Goal: Task Accomplishment & Management: Manage account settings

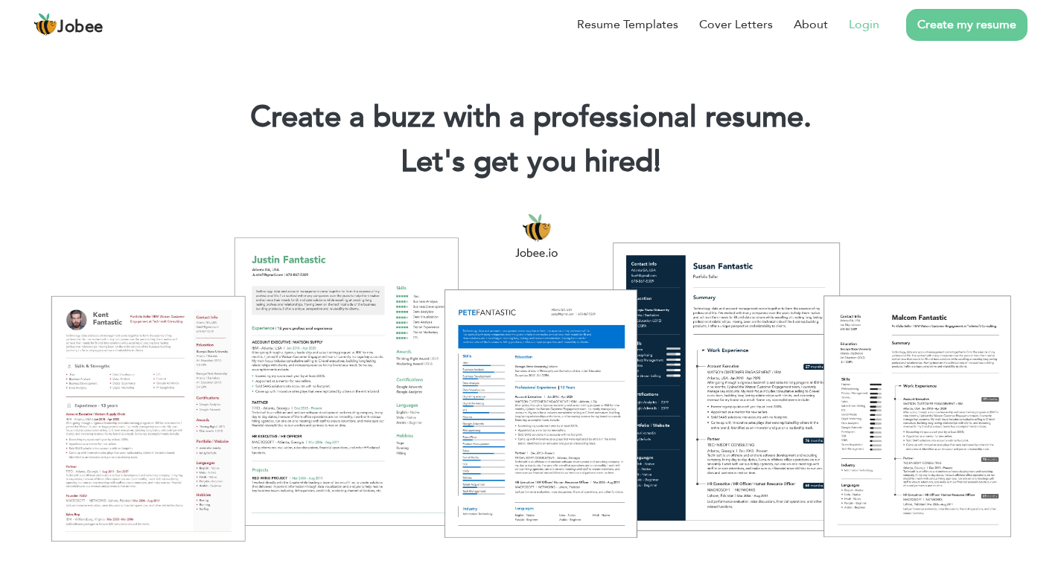
click at [871, 33] on link "Login" at bounding box center [863, 25] width 31 height 18
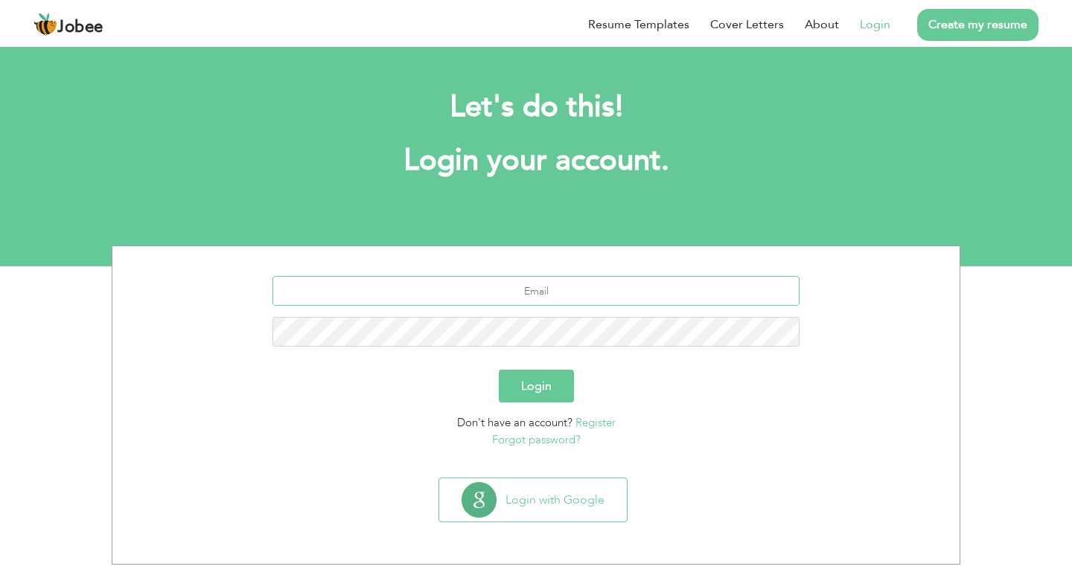
click at [562, 287] on input "text" at bounding box center [536, 291] width 528 height 30
type input "bilaljawed585@gmail.com"
click at [499, 370] on button "Login" at bounding box center [536, 386] width 75 height 33
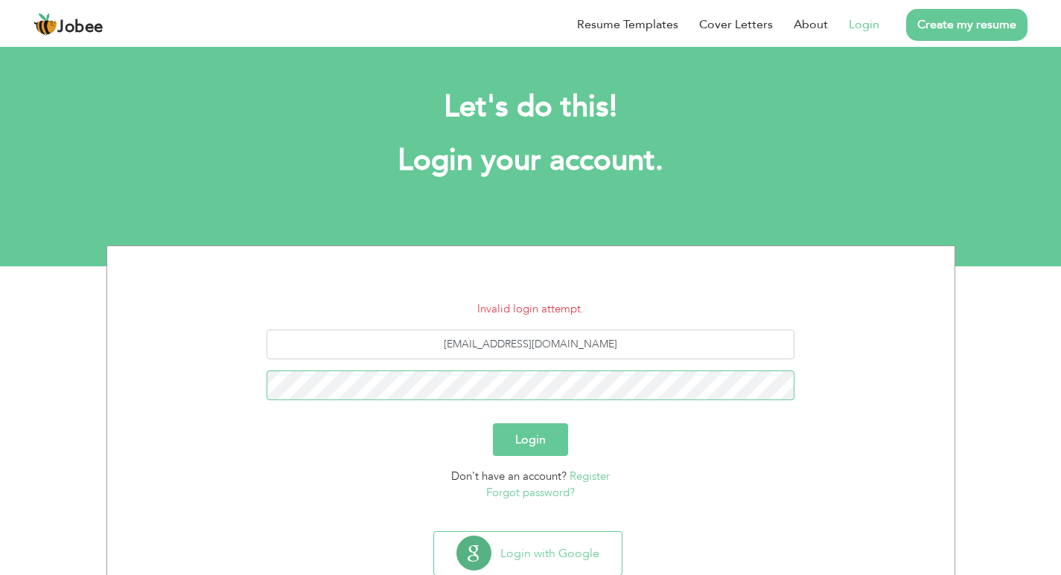
click at [493, 423] on button "Login" at bounding box center [530, 439] width 75 height 33
